Goal: Information Seeking & Learning: Find specific fact

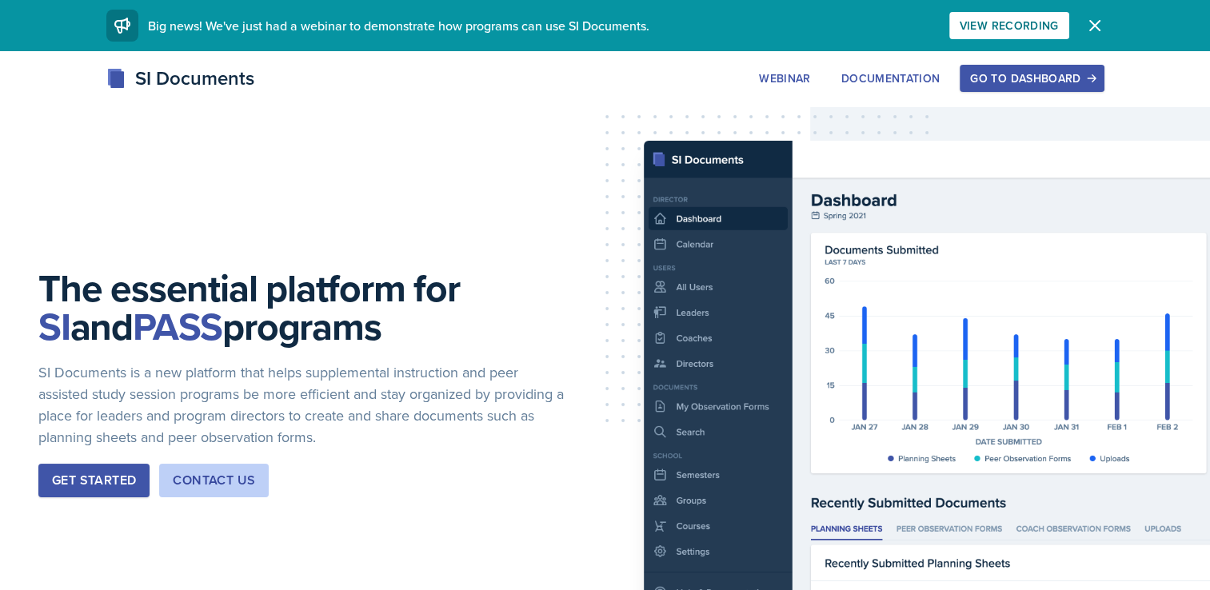
click at [976, 82] on div "Go to Dashboard" at bounding box center [1031, 78] width 123 height 13
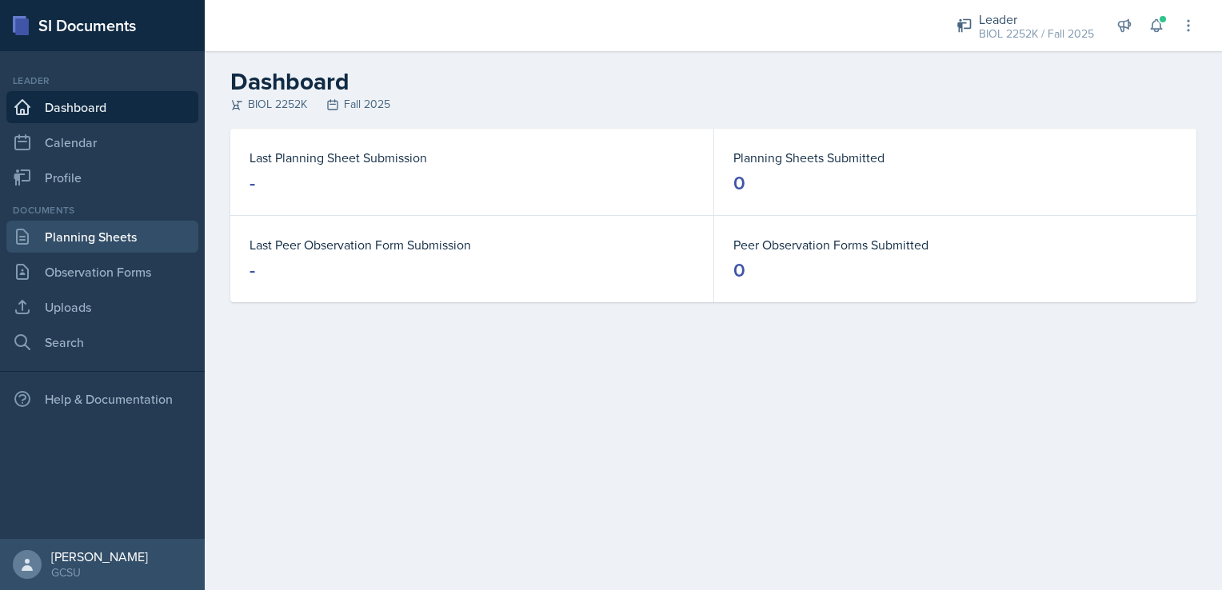
click at [82, 242] on link "Planning Sheets" at bounding box center [102, 237] width 192 height 32
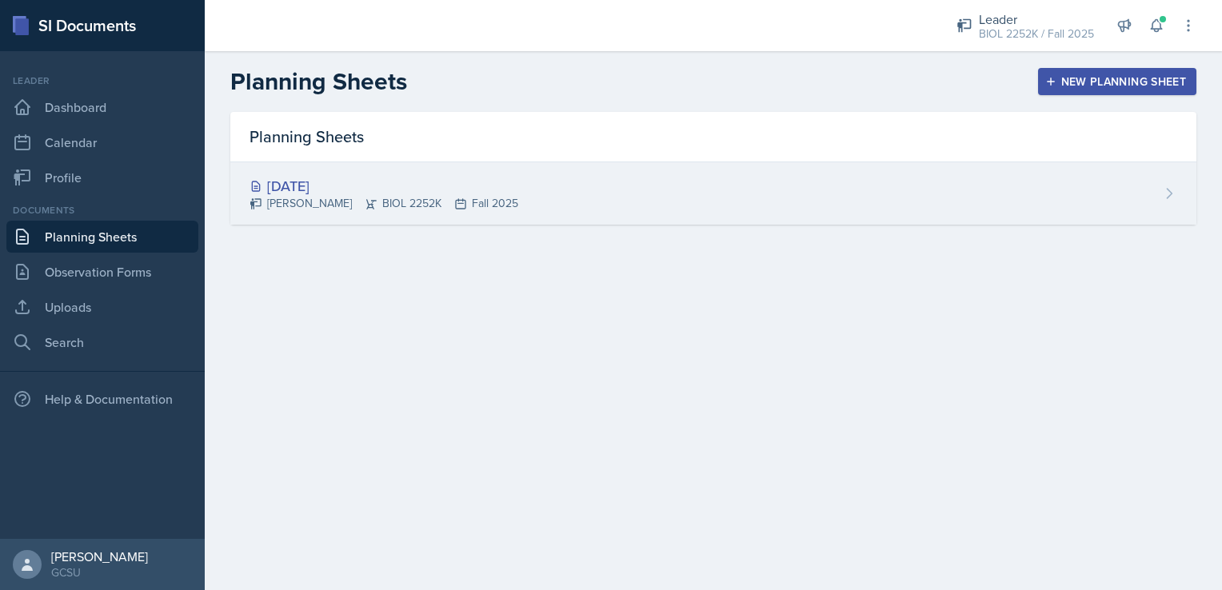
click at [288, 180] on div "[DATE]" at bounding box center [384, 186] width 269 height 22
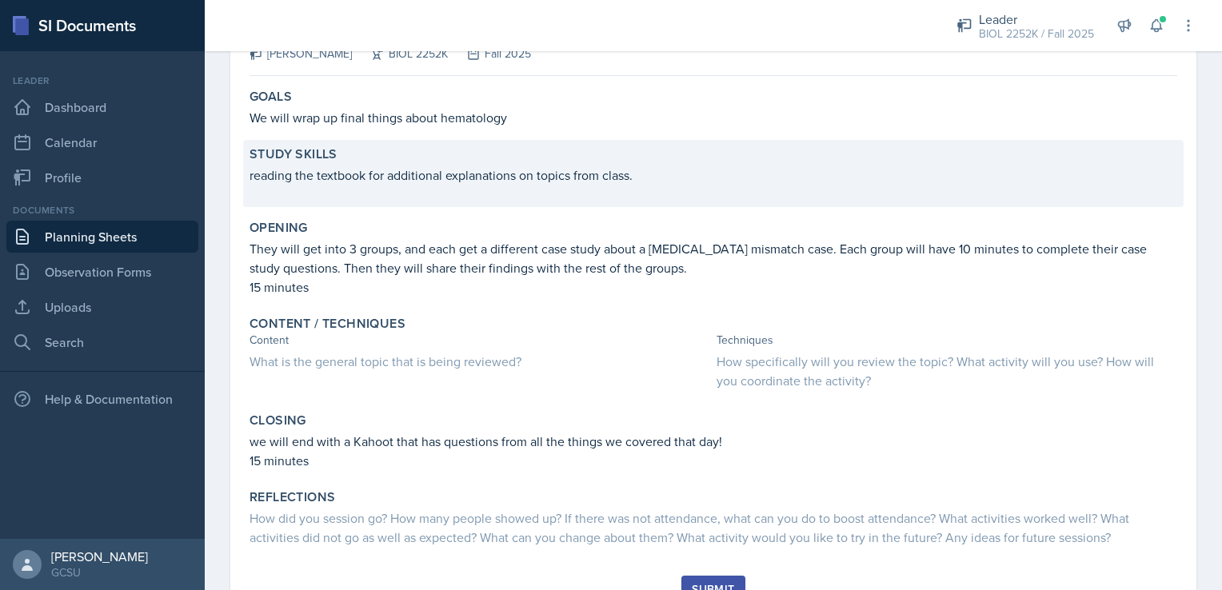
scroll to position [189, 0]
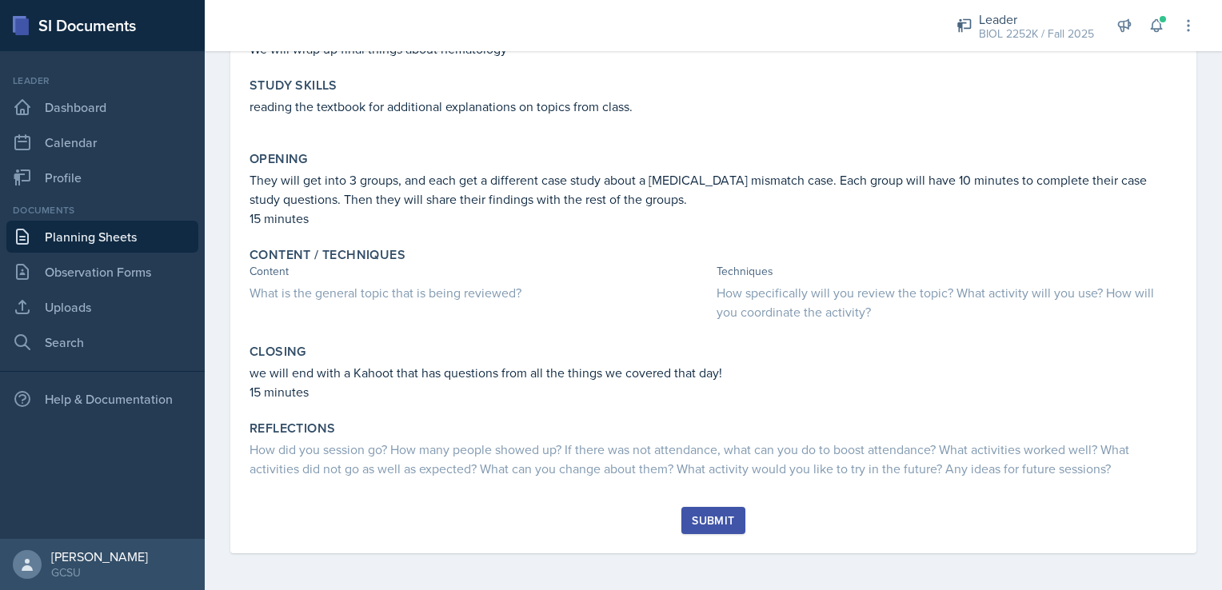
click at [712, 518] on div "Submit" at bounding box center [713, 520] width 42 height 13
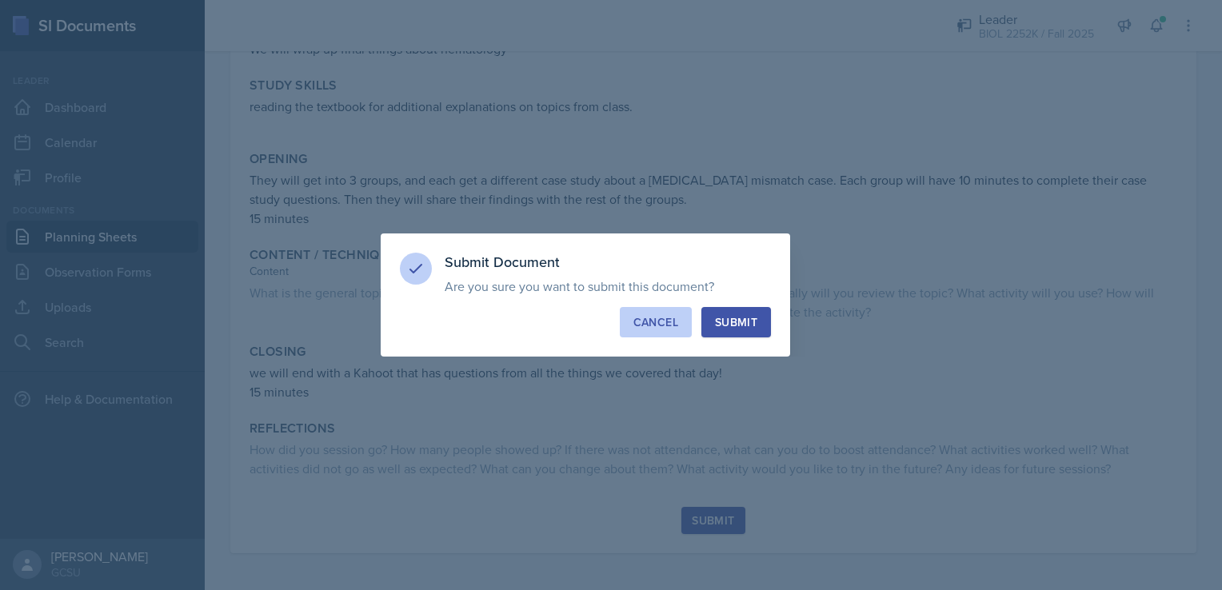
click at [656, 321] on div "Cancel" at bounding box center [656, 322] width 45 height 16
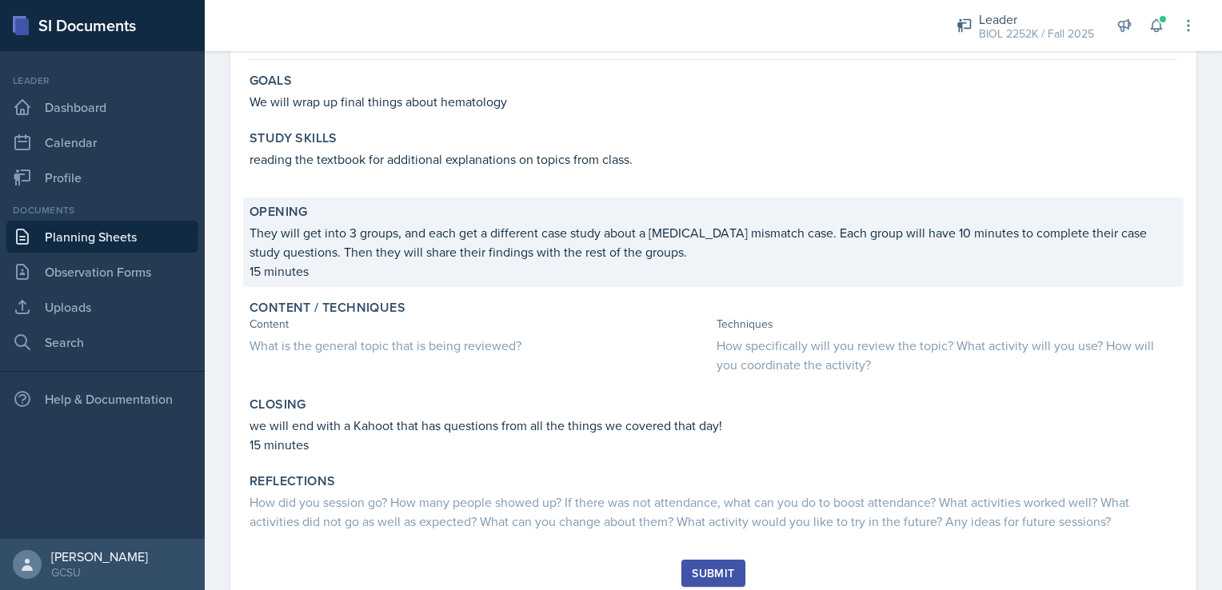
scroll to position [0, 0]
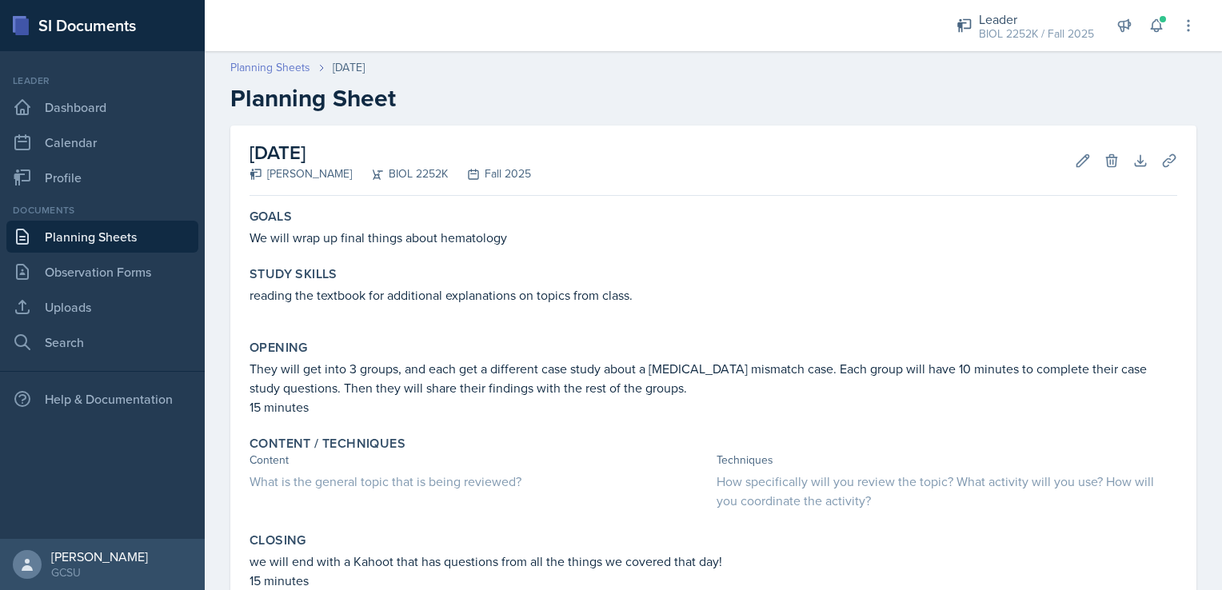
click at [250, 67] on link "Planning Sheets" at bounding box center [270, 67] width 80 height 17
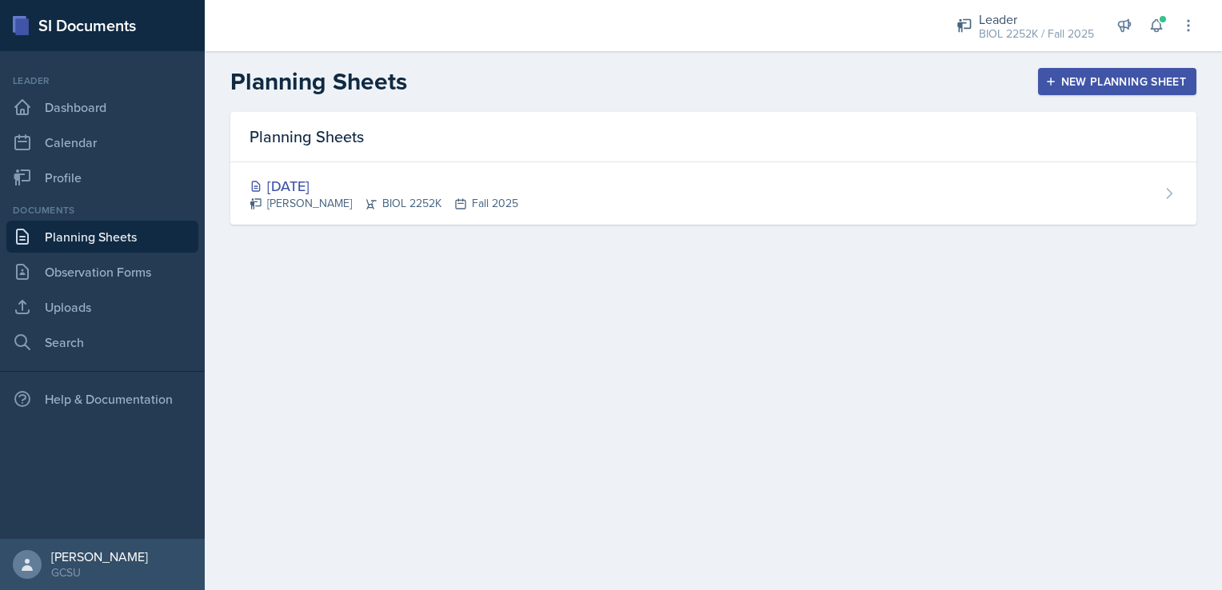
click at [1087, 72] on button "New Planning Sheet" at bounding box center [1117, 81] width 158 height 27
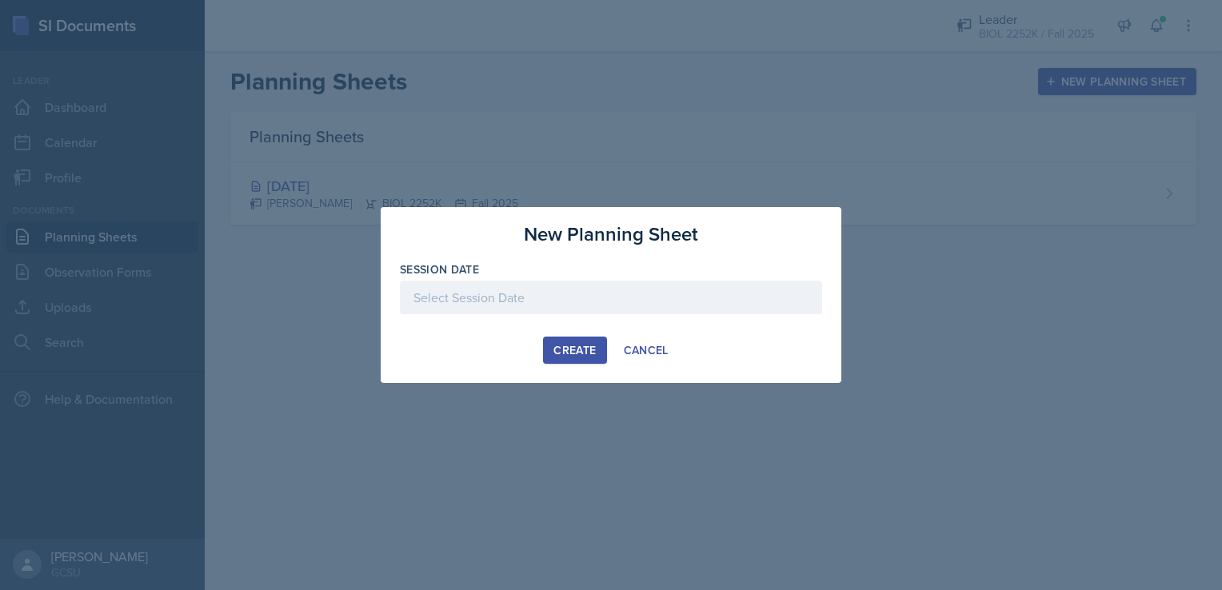
click at [576, 358] on button "Create" at bounding box center [574, 350] width 63 height 27
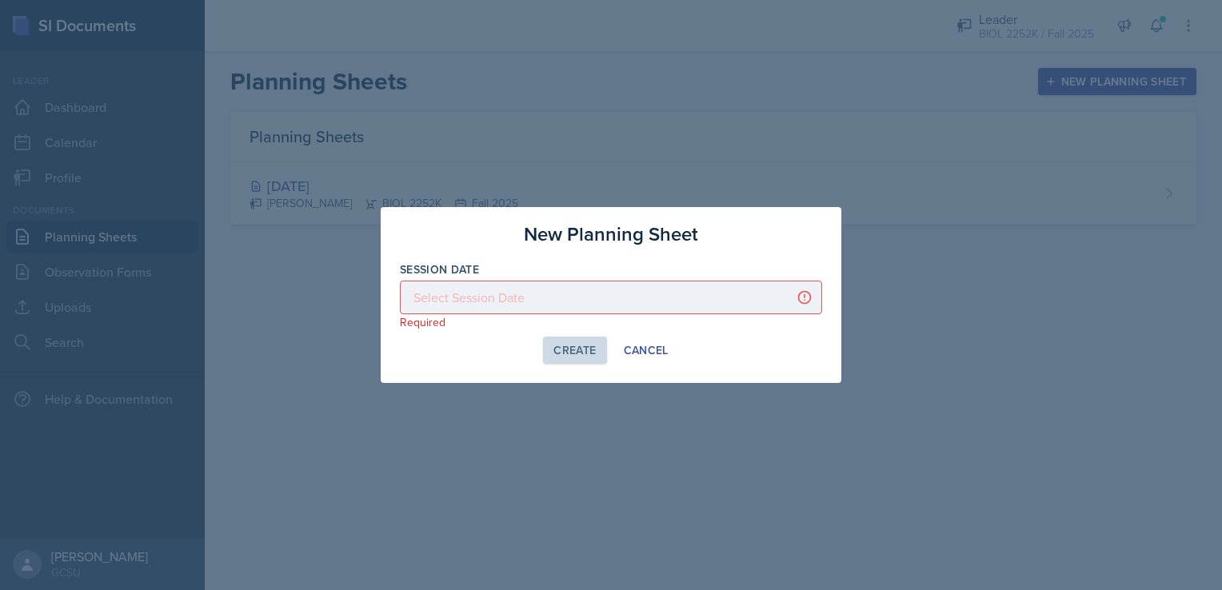
click at [566, 313] on div at bounding box center [611, 298] width 422 height 34
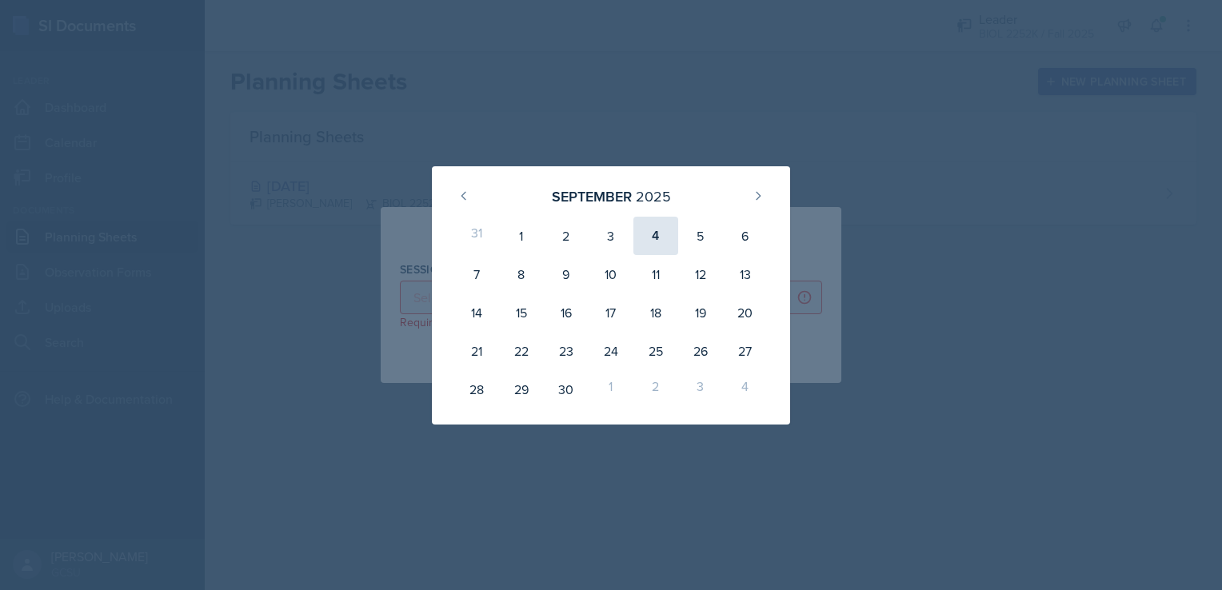
click at [662, 234] on div "4" at bounding box center [656, 236] width 45 height 38
type input "[DATE]"
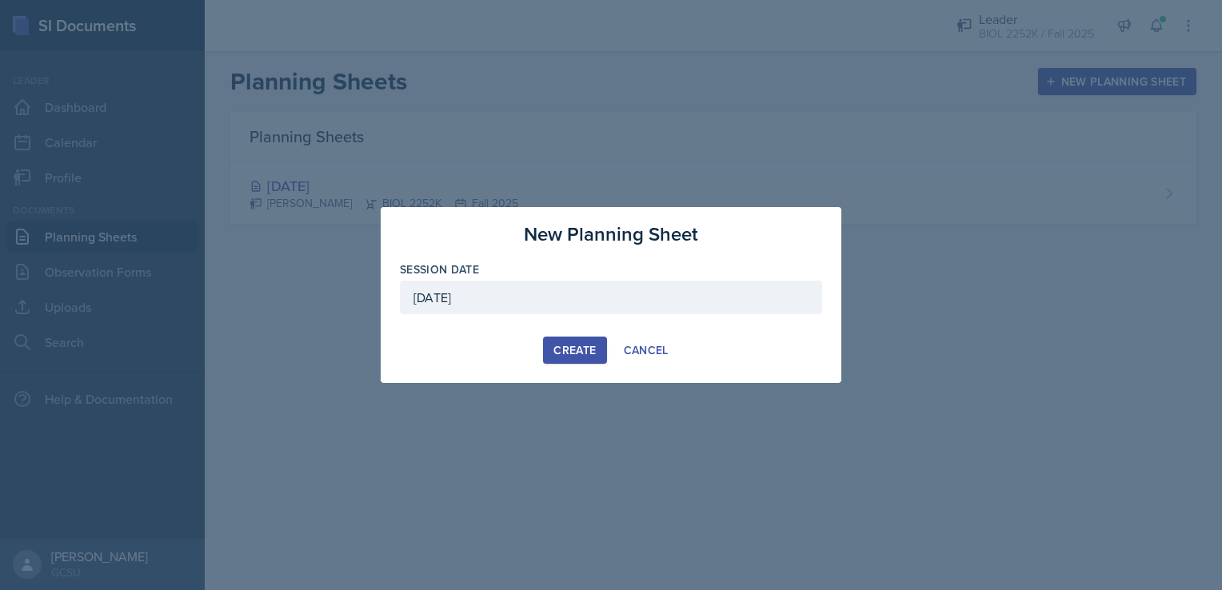
click at [578, 352] on div "Create" at bounding box center [575, 350] width 42 height 13
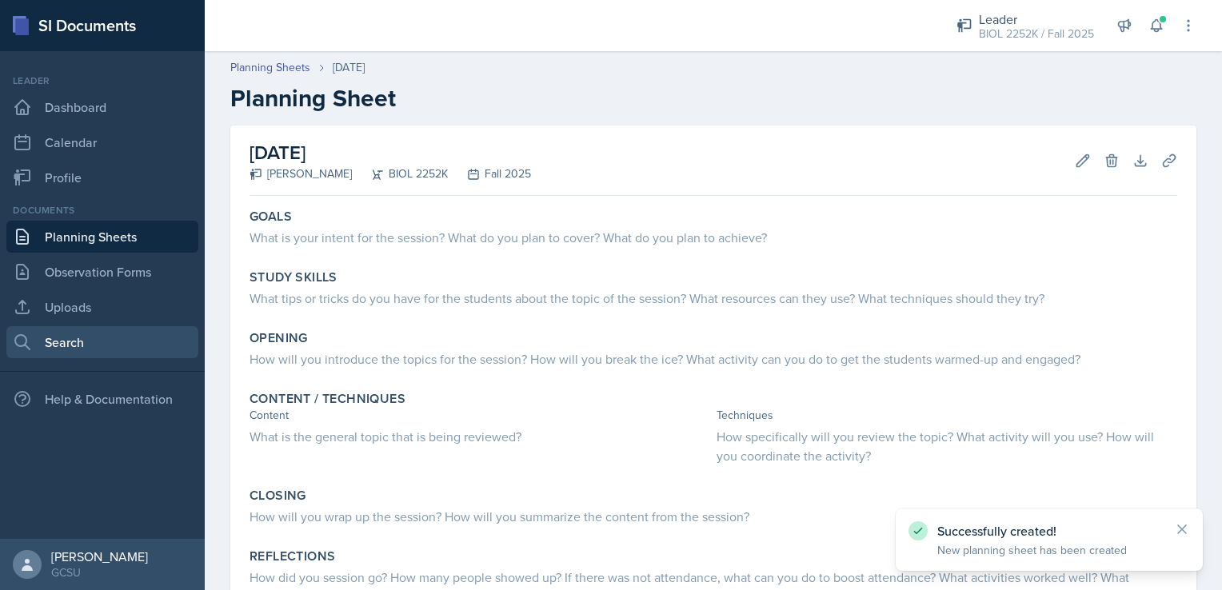
click at [93, 331] on link "Search" at bounding box center [102, 342] width 192 height 32
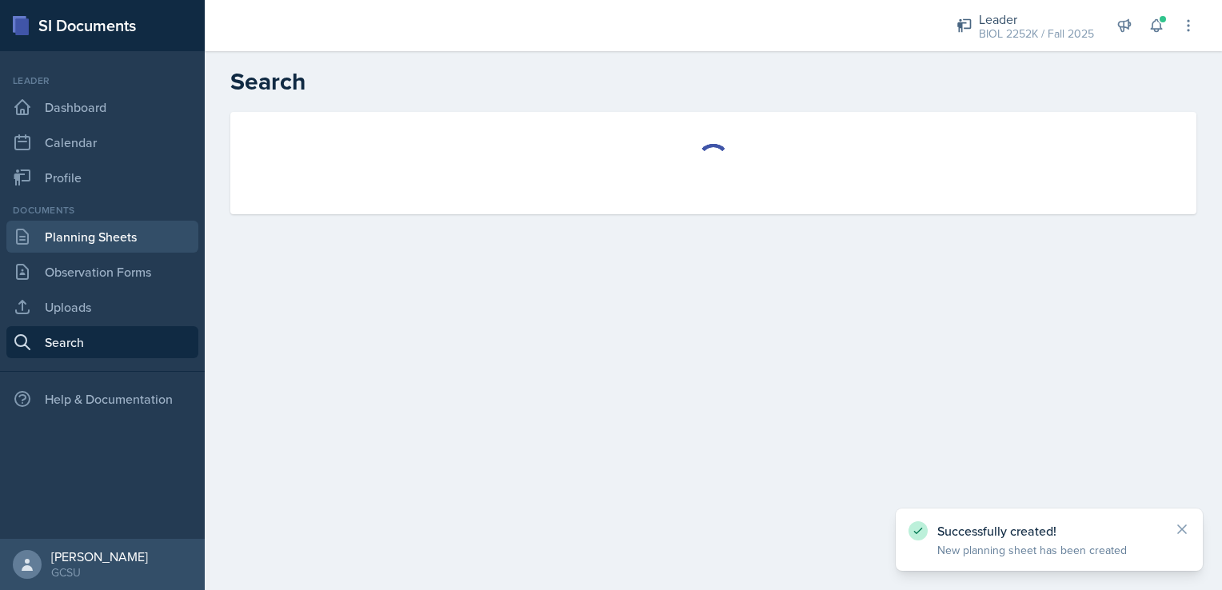
select select "all"
select select "1"
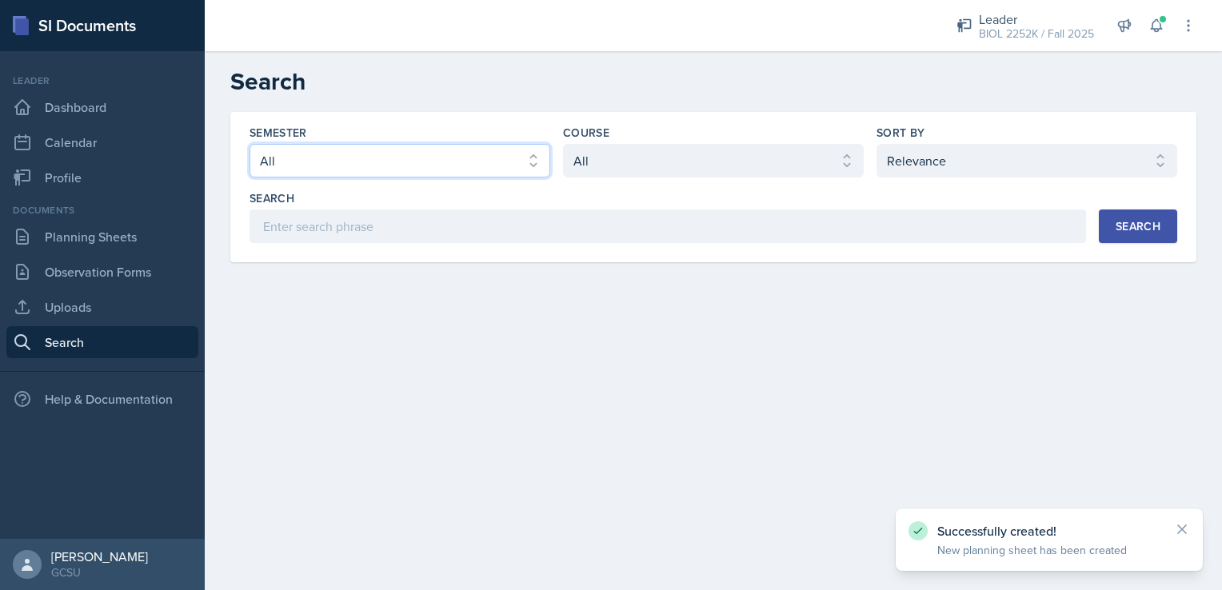
click at [371, 157] on select "Select semester All Fall 2025 Spring 2025 Fall 2024 Spring 2024 Fall 2023 Sprin…" at bounding box center [400, 161] width 301 height 34
select select "986fdc3e-2246-4ffd-9cb8-78666de4ebed"
click at [250, 144] on select "Select semester All Fall 2025 Spring 2025 Fall 2024 Spring 2024 Fall 2023 Sprin…" at bounding box center [400, 161] width 301 height 34
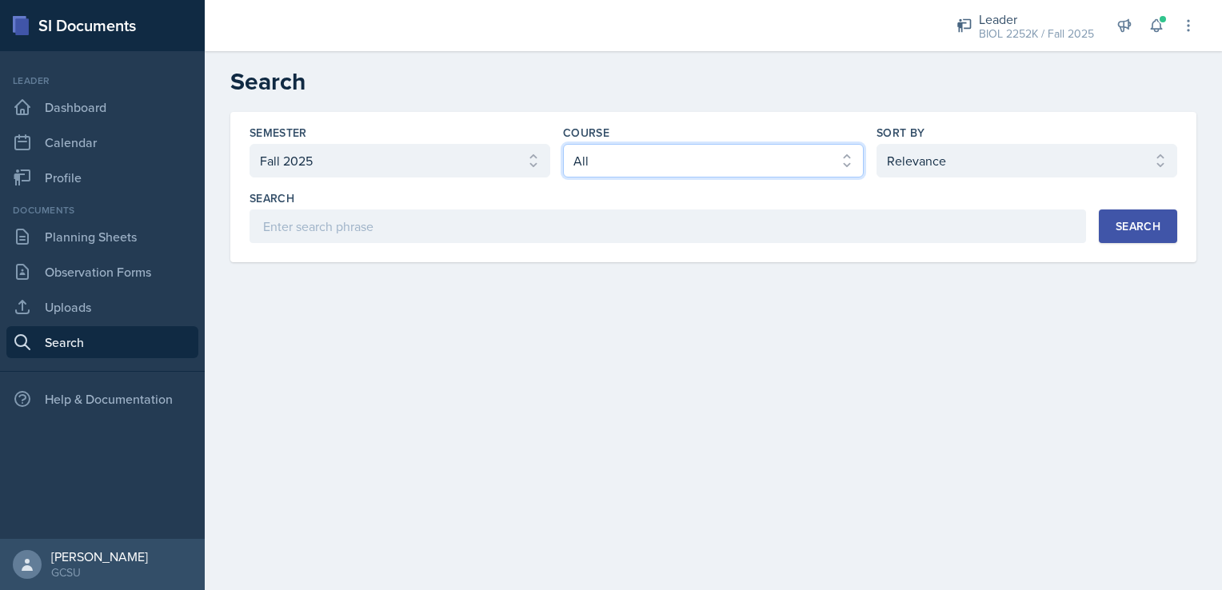
click at [659, 166] on select "Select course All ACCT 3101 ACCT 3102 ASTR 1000 BIOL 1100 BIOL 1107 BIOL 1108 B…" at bounding box center [713, 161] width 301 height 34
select select "06a42934-aea8-4ddc-96e0-9f3b6242b8f8"
click at [563, 144] on select "Select course All ACCT 3101 ACCT 3102 ASTR 1000 BIOL 1100 BIOL 1107 BIOL 1108 B…" at bounding box center [713, 161] width 301 height 34
click at [1126, 234] on button "Search" at bounding box center [1138, 227] width 78 height 34
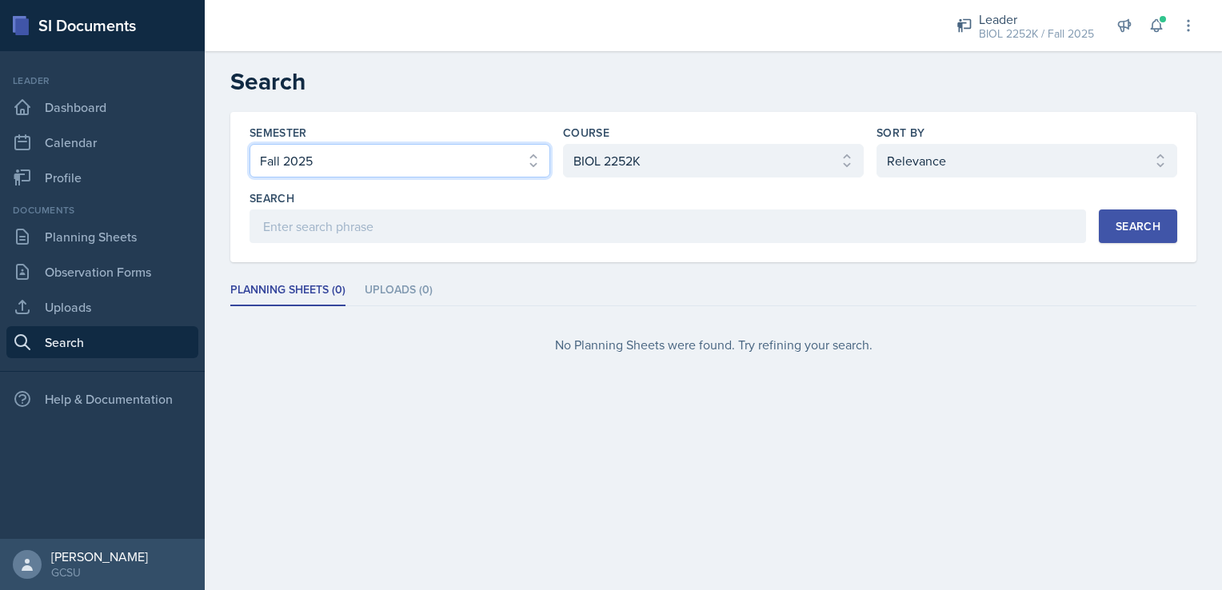
click at [500, 157] on select "Select semester All Fall 2025 Spring 2025 Fall 2024 Spring 2024 Fall 2023 Sprin…" at bounding box center [400, 161] width 301 height 34
select select "e7b6c66a-987a-4ab3-92d3-5526cc86007b"
click at [250, 144] on select "Select semester All Fall 2025 Spring 2025 Fall 2024 Spring 2024 Fall 2023 Sprin…" at bounding box center [400, 161] width 301 height 34
click at [1142, 227] on div "Search" at bounding box center [1138, 226] width 45 height 13
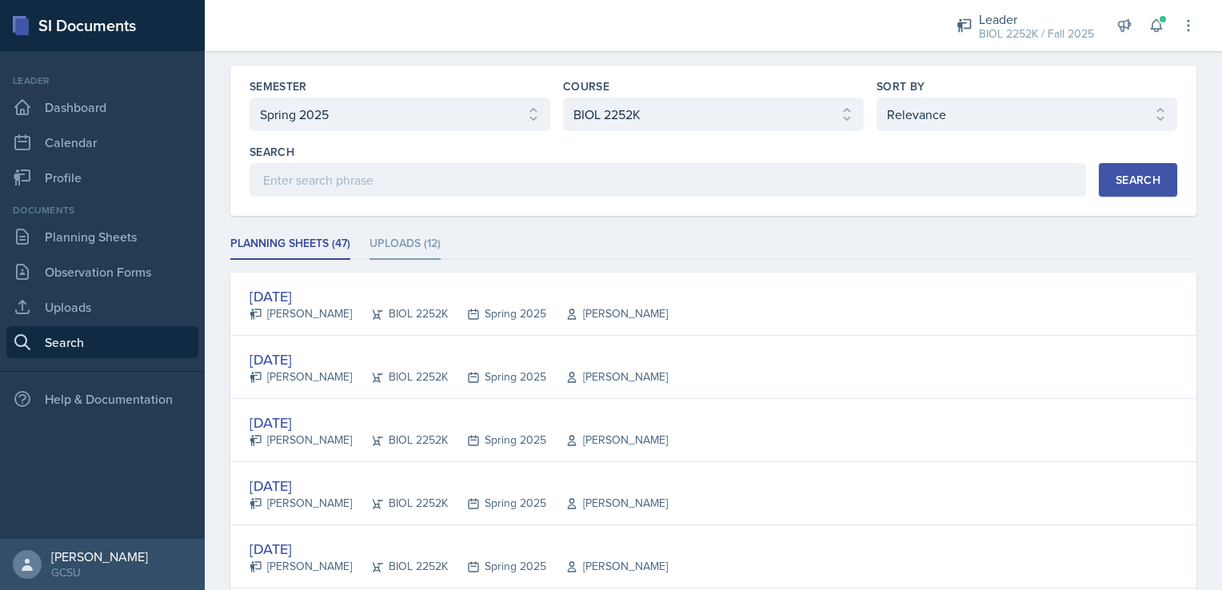
scroll to position [40, 0]
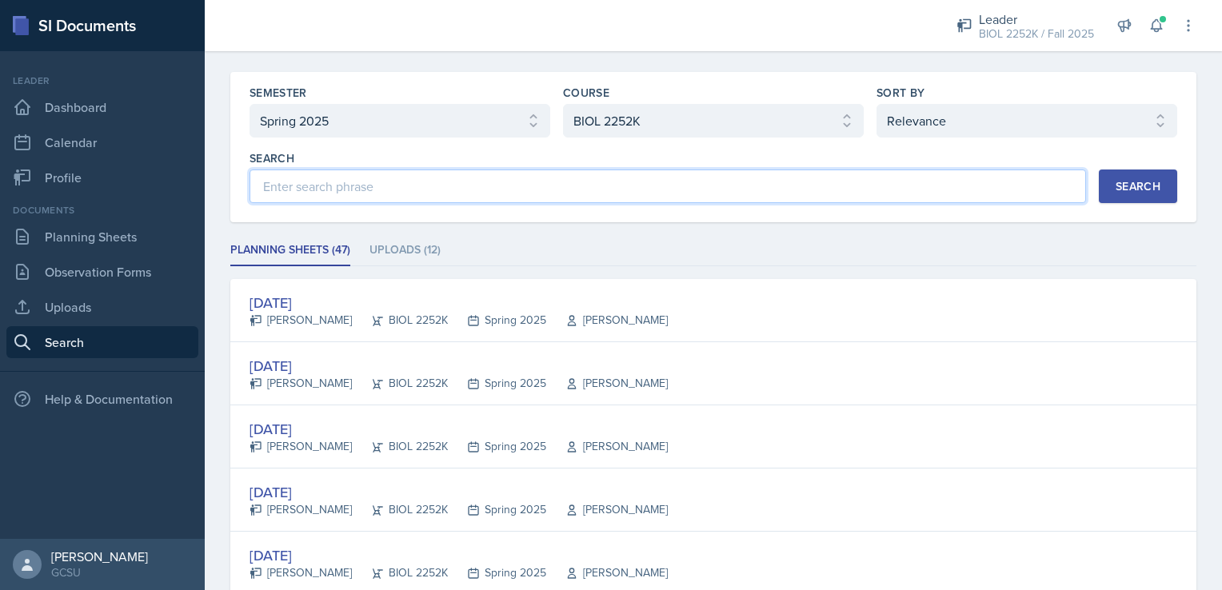
click at [381, 190] on input at bounding box center [668, 187] width 837 height 34
type input "immune"
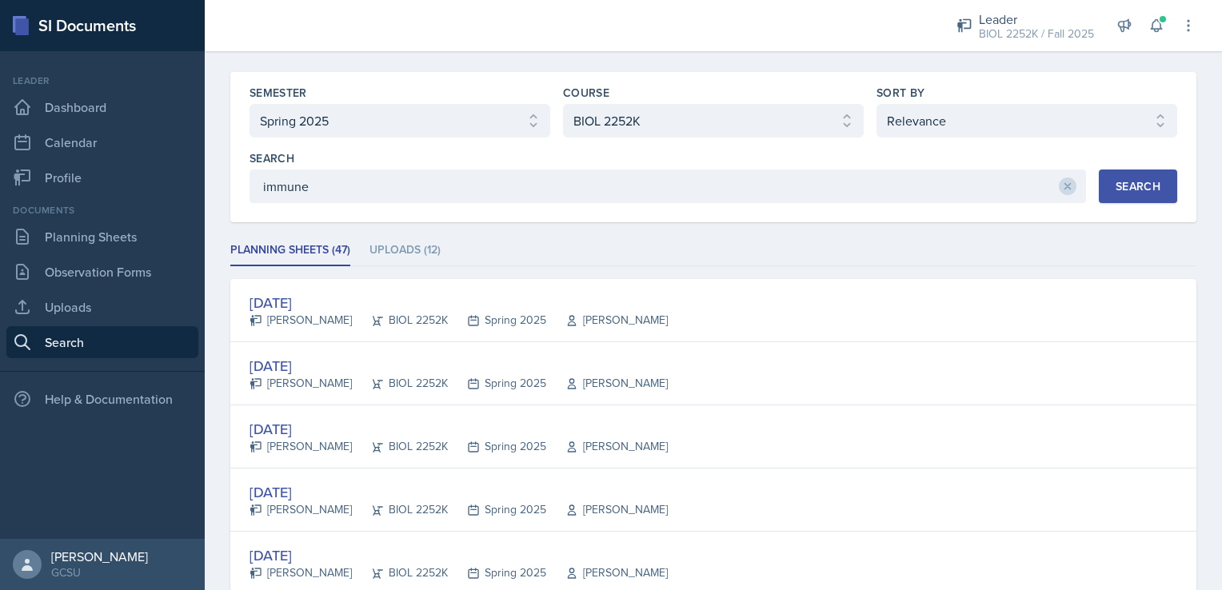
click at [1156, 185] on button "Search" at bounding box center [1138, 187] width 78 height 34
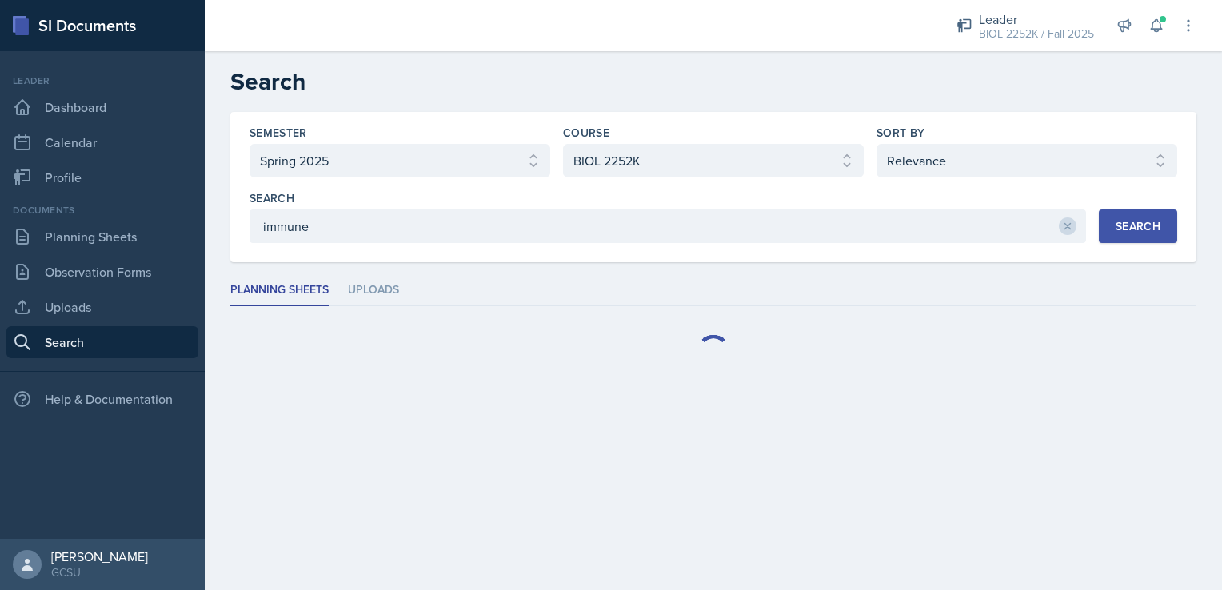
scroll to position [0, 0]
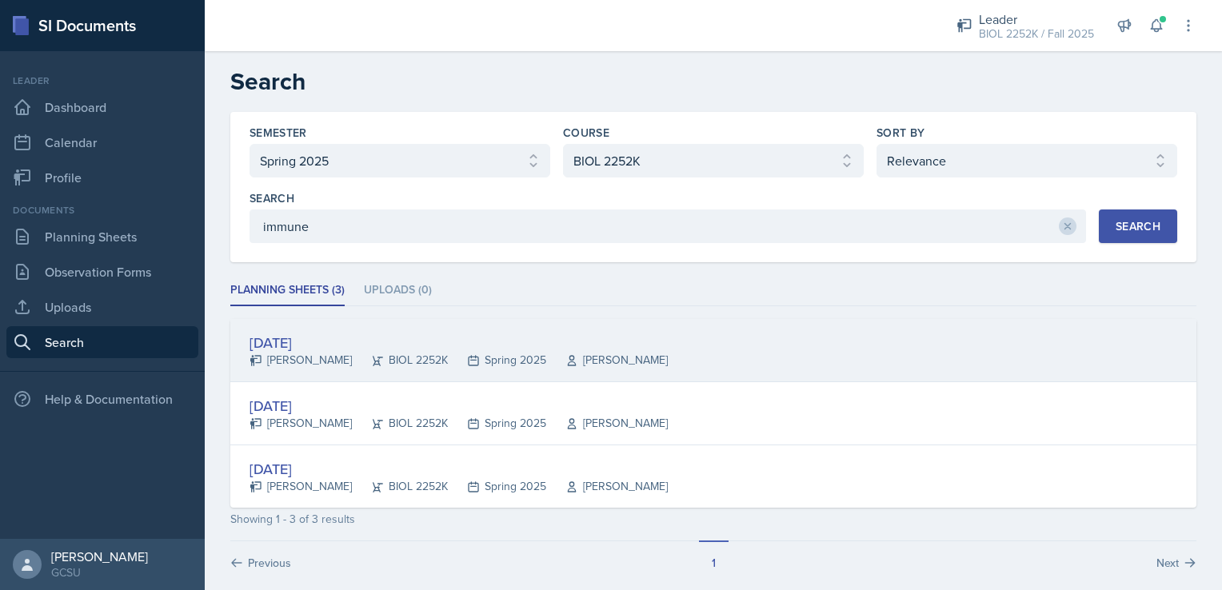
click at [352, 362] on div "BIOL 2252K" at bounding box center [400, 360] width 96 height 17
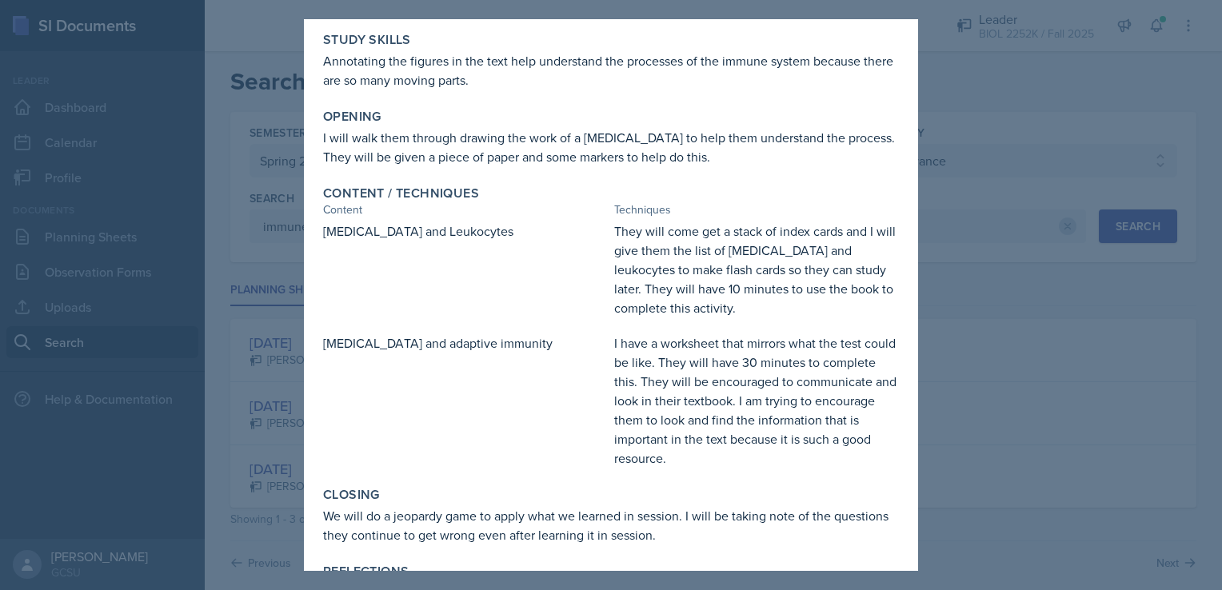
scroll to position [134, 0]
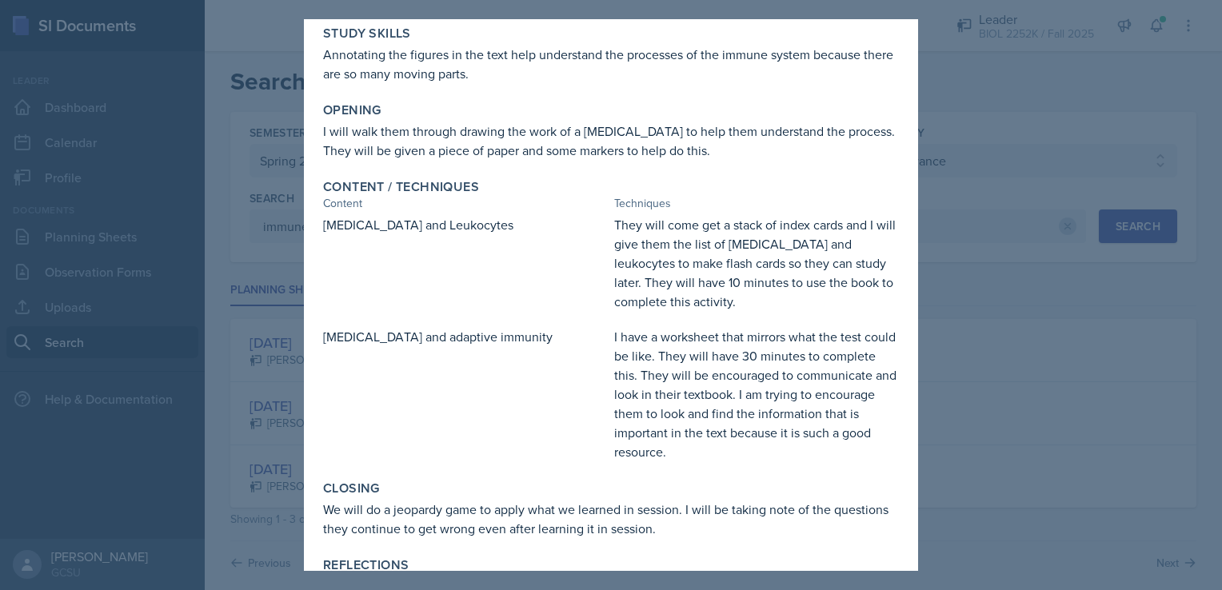
click at [798, 175] on div "Content / Techniques Content Techniques [MEDICAL_DATA] and Leukocytes They will…" at bounding box center [611, 320] width 589 height 295
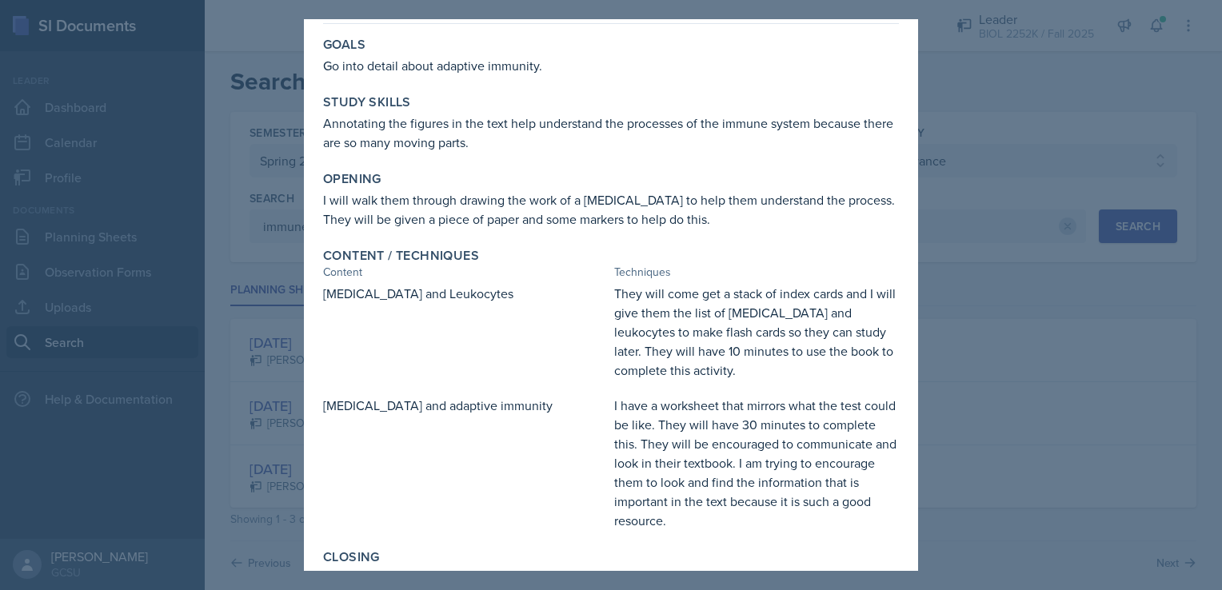
scroll to position [62, 0]
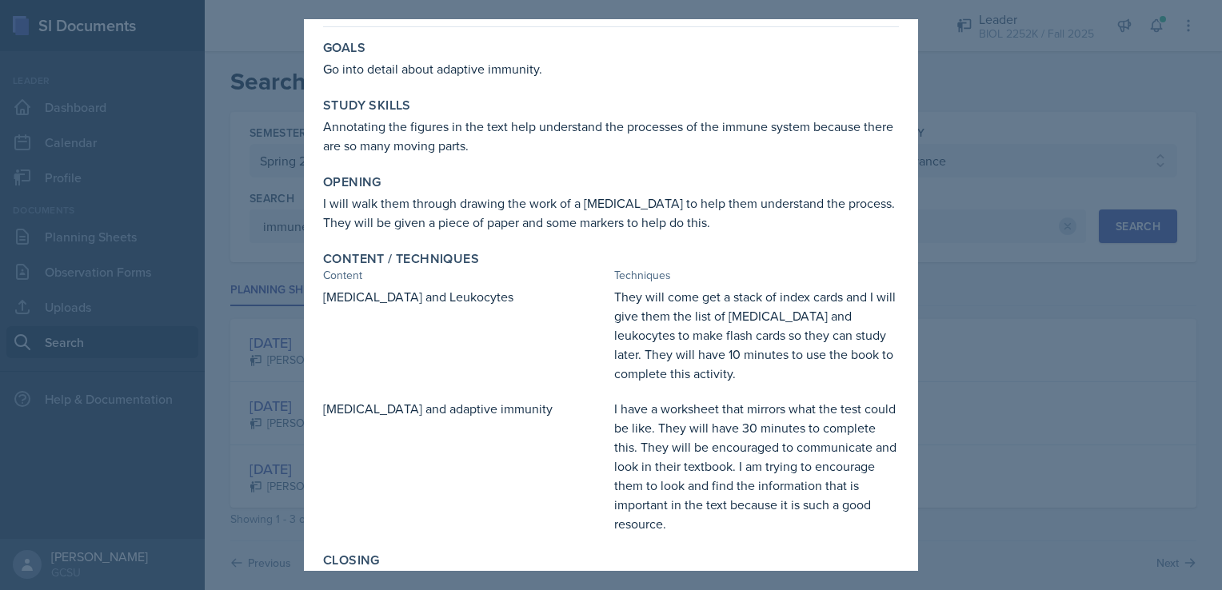
click at [1034, 366] on div at bounding box center [611, 295] width 1222 height 590
